Goal: Task Accomplishment & Management: Complete application form

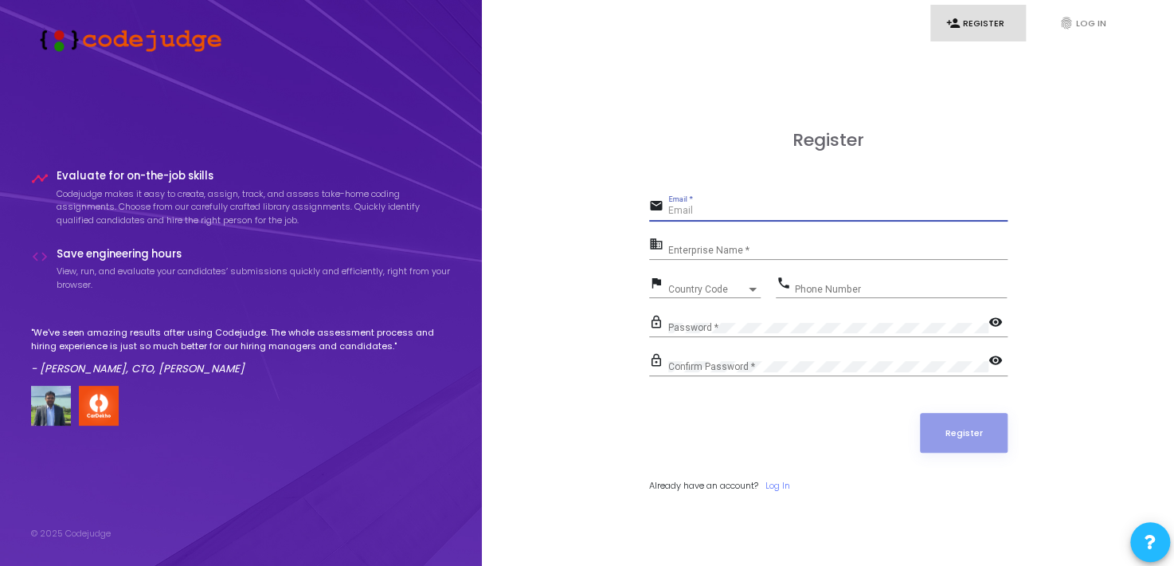
click at [740, 213] on input "Email *" at bounding box center [837, 211] width 339 height 11
type input "[EMAIL_ADDRESS][DOMAIN_NAME]"
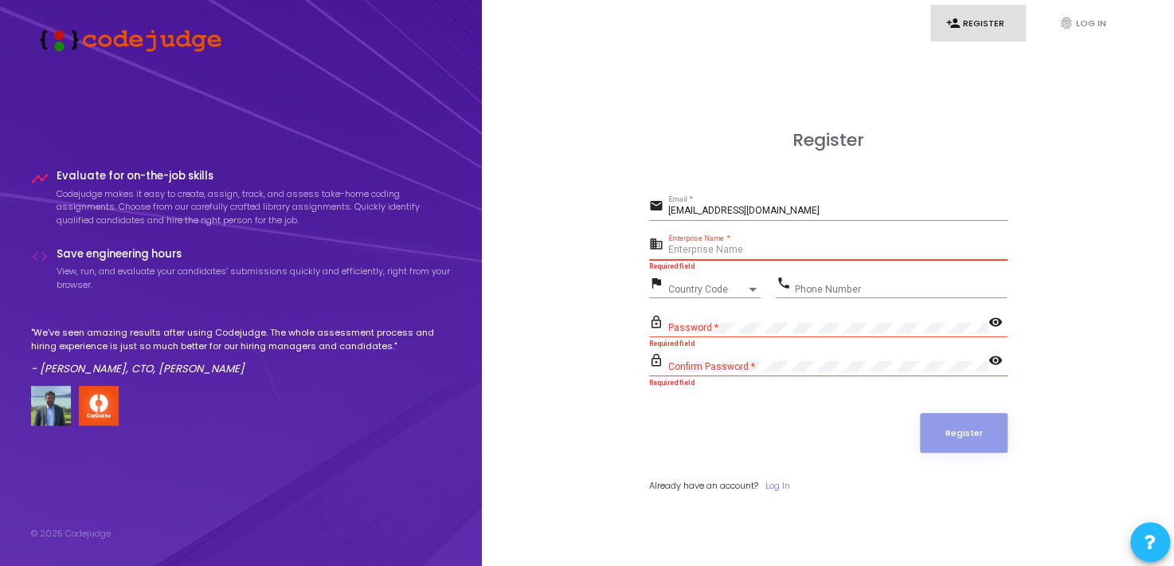
click at [714, 249] on input "Enterprise Name *" at bounding box center [837, 250] width 339 height 11
click at [699, 287] on span "Country Code" at bounding box center [707, 289] width 78 height 10
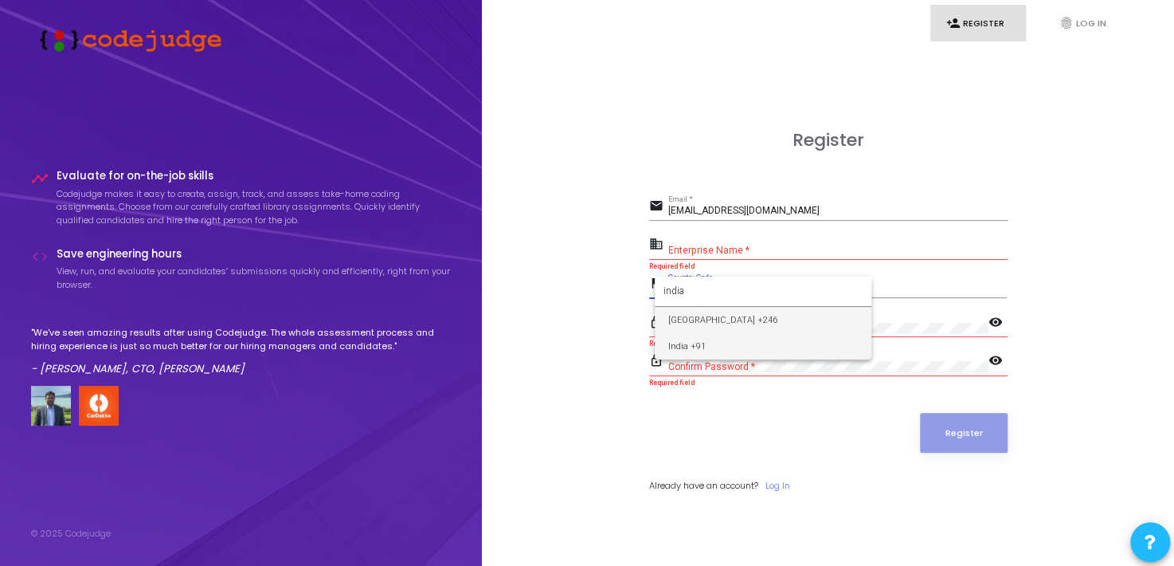
type input "india"
click at [693, 346] on span "India +91" at bounding box center [763, 346] width 191 height 26
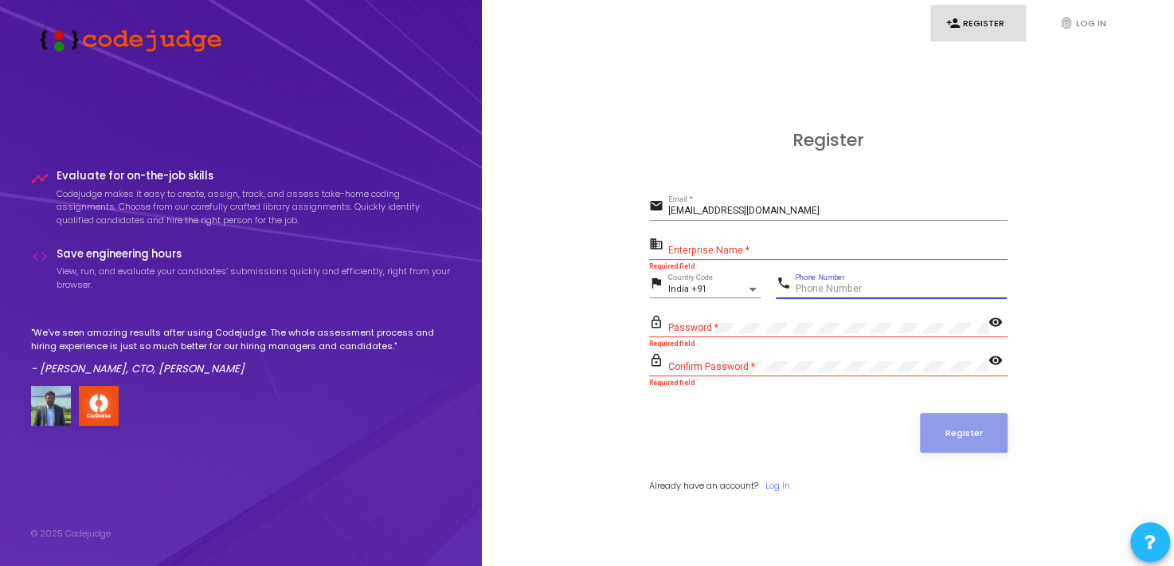
click at [839, 287] on input "Phone Number" at bounding box center [901, 289] width 212 height 11
type input "8826030221"
click at [757, 318] on div "Password *" at bounding box center [828, 324] width 320 height 25
click at [993, 327] on mat-icon "visibility" at bounding box center [998, 323] width 19 height 19
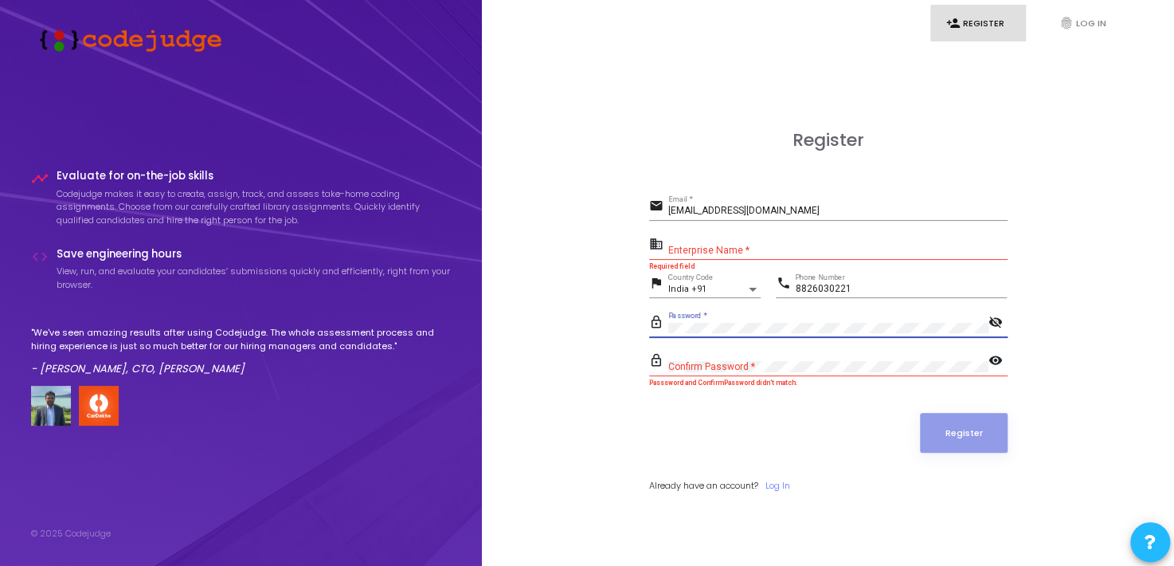
click at [601, 323] on div "Register email [EMAIL_ADDRESS][DOMAIN_NAME] Email * business Enterprise Name * …" at bounding box center [828, 329] width 657 height 566
click at [699, 244] on div "Enterprise Name *" at bounding box center [837, 246] width 339 height 25
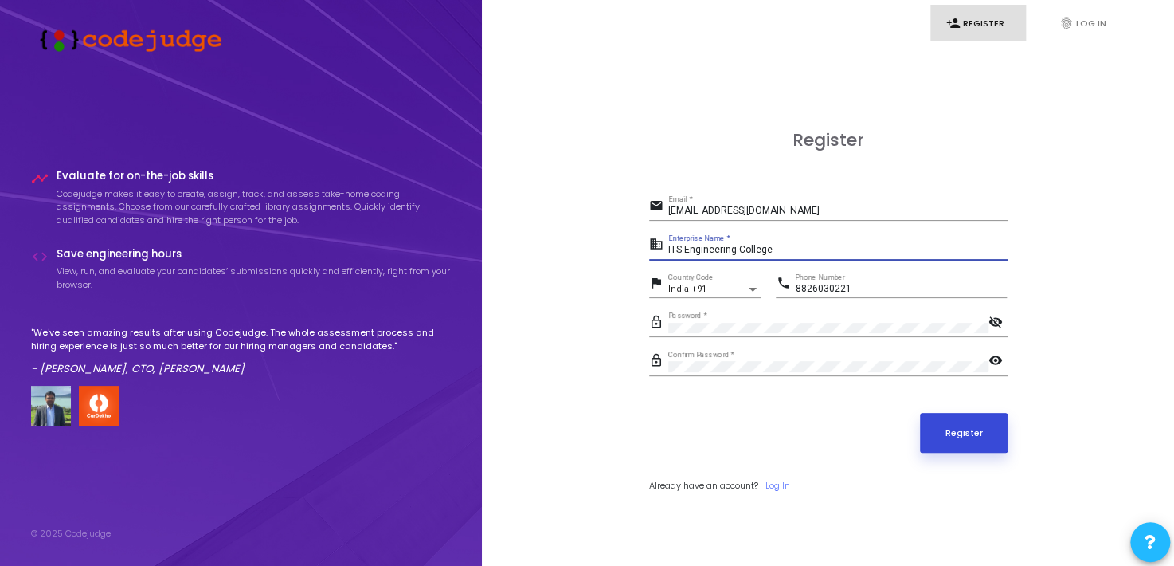
type input "ITS Engineering College"
click at [961, 441] on button "Register" at bounding box center [964, 433] width 88 height 40
